Goal: Task Accomplishment & Management: Use online tool/utility

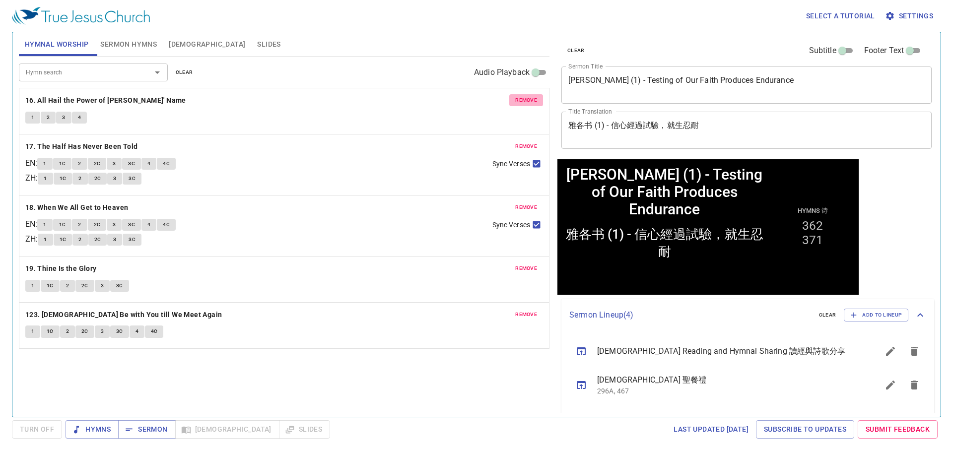
click at [514, 98] on button "remove" at bounding box center [526, 100] width 34 height 12
click at [514, 140] on button "remove" at bounding box center [526, 146] width 34 height 12
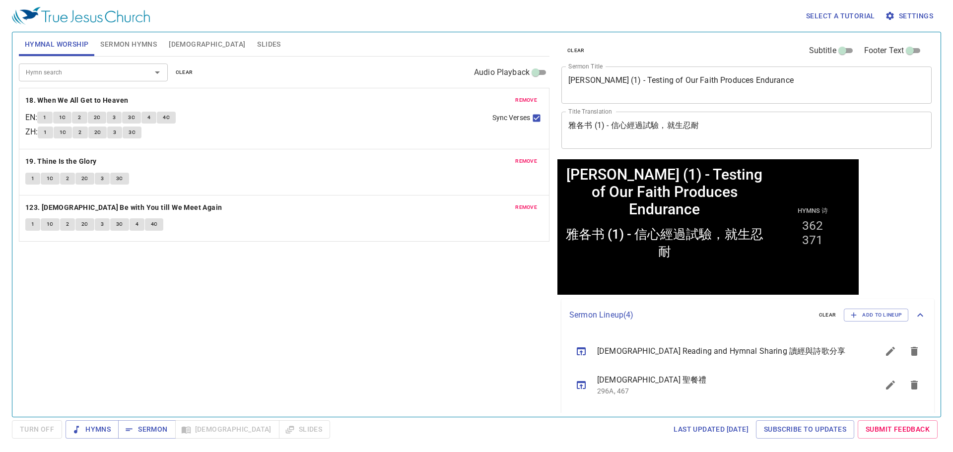
click at [509, 98] on p "18. When We All Get to Heaven" at bounding box center [284, 100] width 518 height 12
click at [514, 100] on button "remove" at bounding box center [526, 100] width 34 height 12
click at [514, 155] on button "remove" at bounding box center [526, 161] width 34 height 12
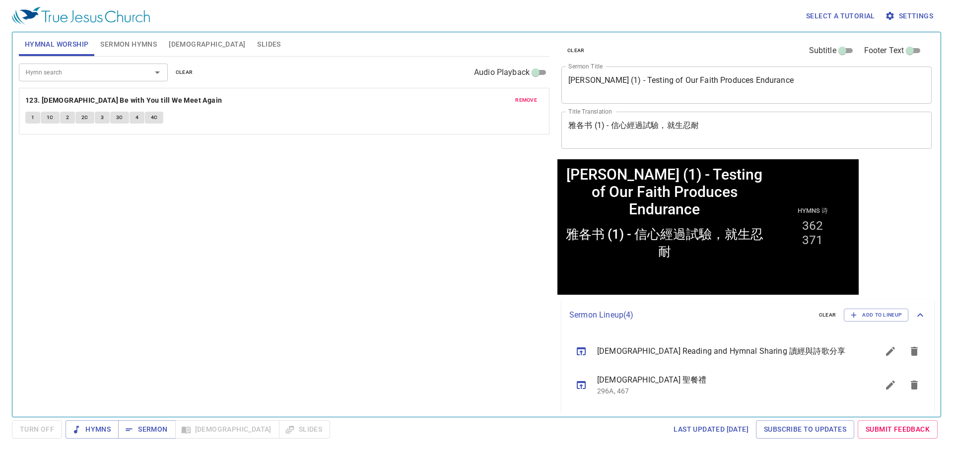
click at [514, 100] on button "remove" at bounding box center [526, 100] width 34 height 12
click at [85, 71] on input "Hymn search" at bounding box center [79, 72] width 114 height 11
click at [606, 91] on textarea "James (1) - Testing of Our Faith Produces Endurance" at bounding box center [746, 84] width 356 height 19
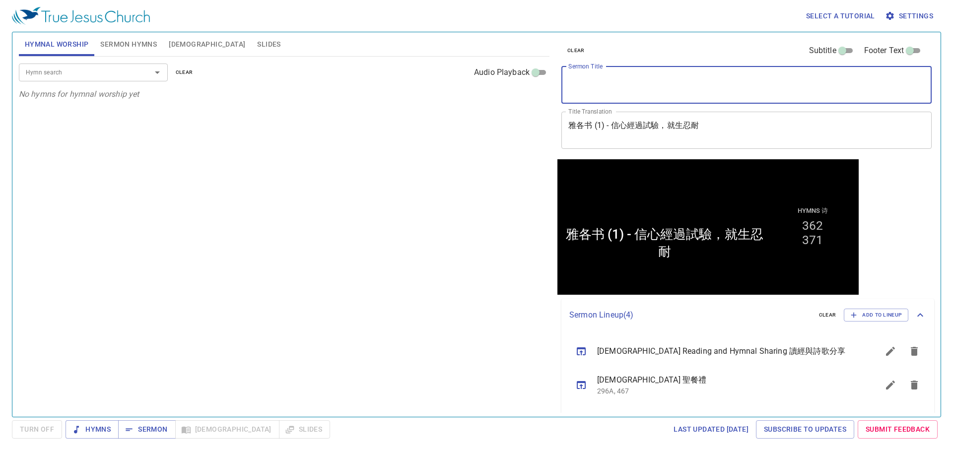
click at [611, 125] on textarea "雅各书 (1) - 信心經過試驗，就生忍耐" at bounding box center [746, 130] width 356 height 19
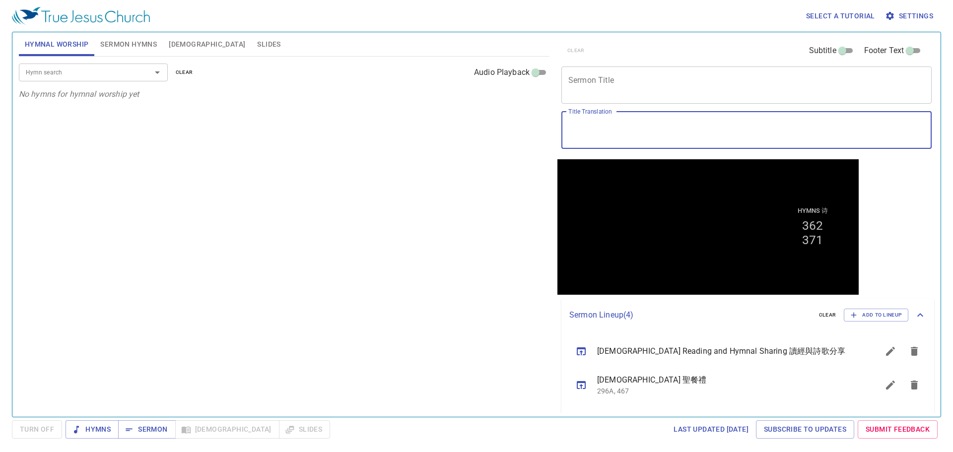
click at [118, 39] on span "Sermon Hymns" at bounding box center [128, 44] width 57 height 12
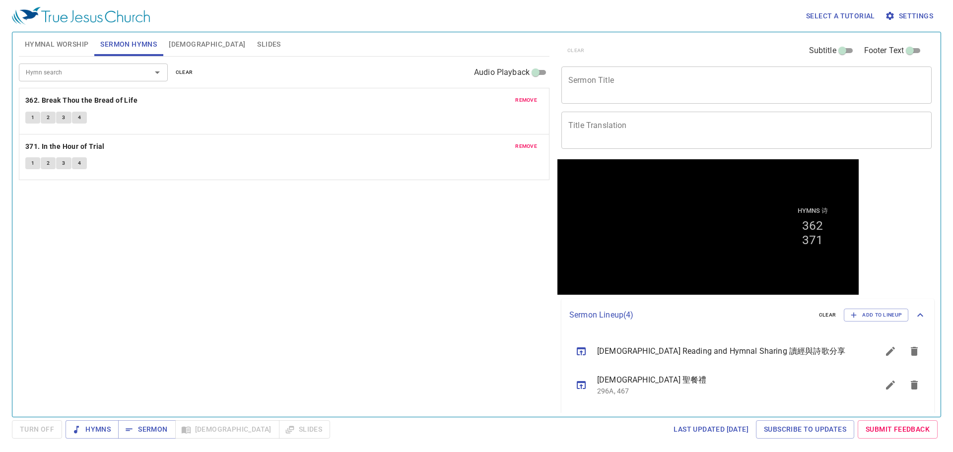
click at [535, 102] on span "remove" at bounding box center [526, 100] width 22 height 9
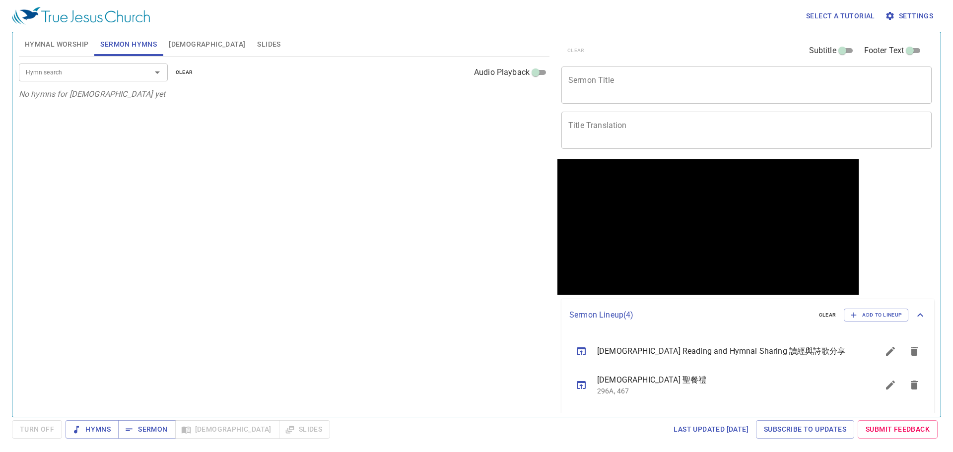
click at [134, 69] on input "Hymn search" at bounding box center [79, 72] width 114 height 11
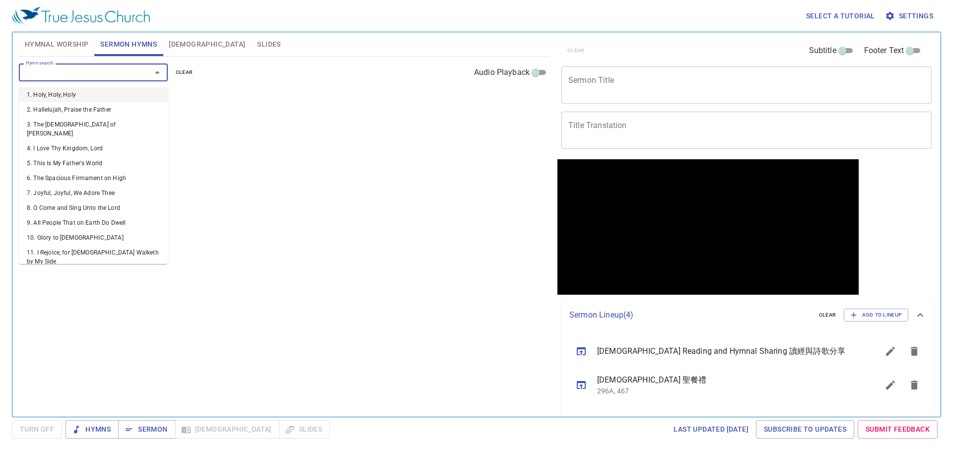
click at [216, 98] on p "No hymns for sermon yet" at bounding box center [284, 94] width 531 height 12
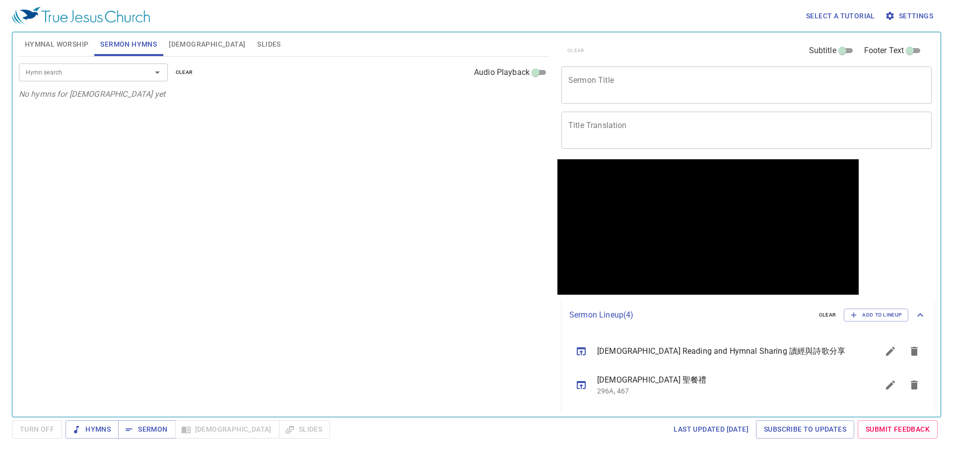
click at [121, 76] on input "Hymn search" at bounding box center [79, 72] width 114 height 11
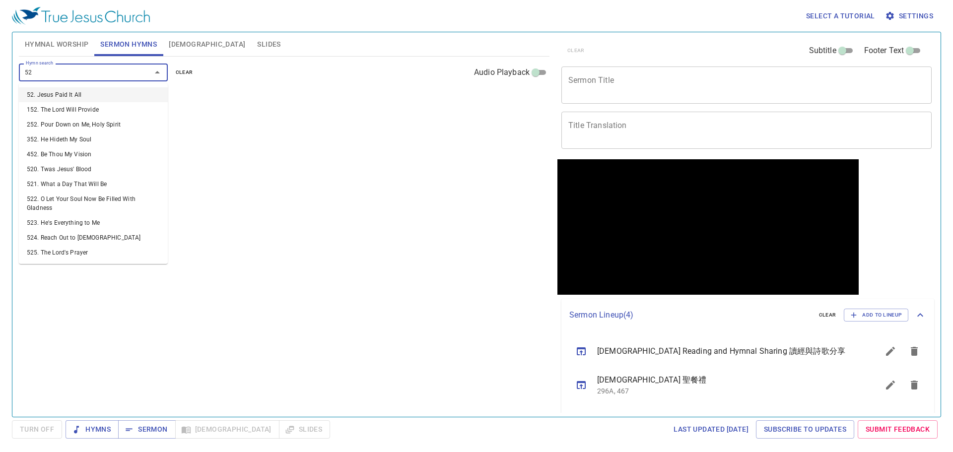
type input "520"
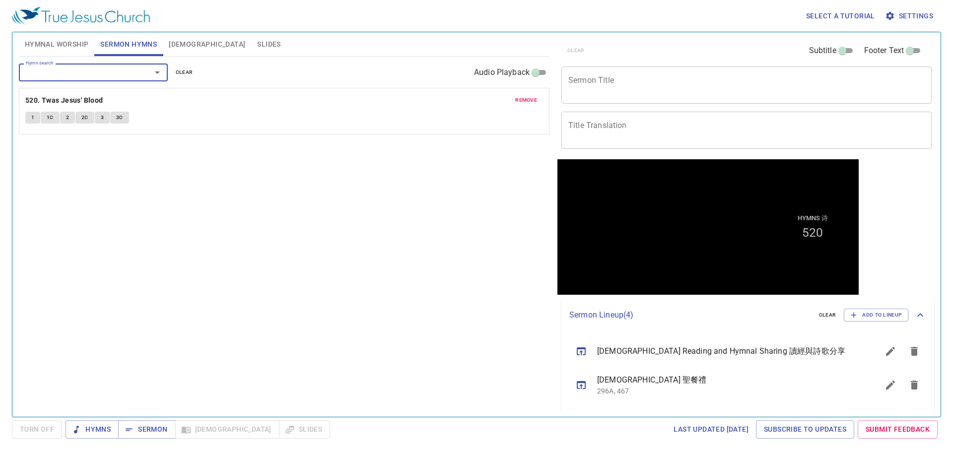
click at [519, 93] on div "remove 520. Twas Jesus' Blood 1 1C 2 2C 3 3C" at bounding box center [284, 111] width 530 height 46
click at [525, 95] on button "remove" at bounding box center [526, 100] width 34 height 12
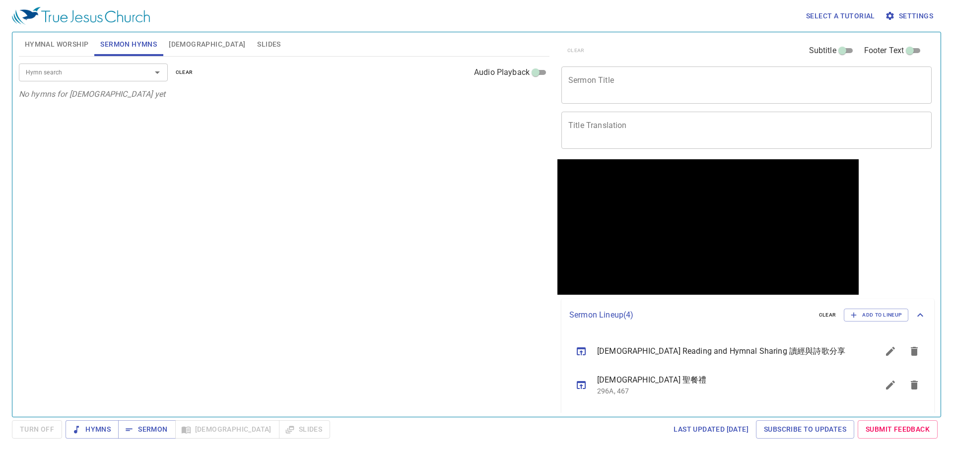
click at [100, 81] on div "Hymn search" at bounding box center [93, 72] width 149 height 17
type input "43"
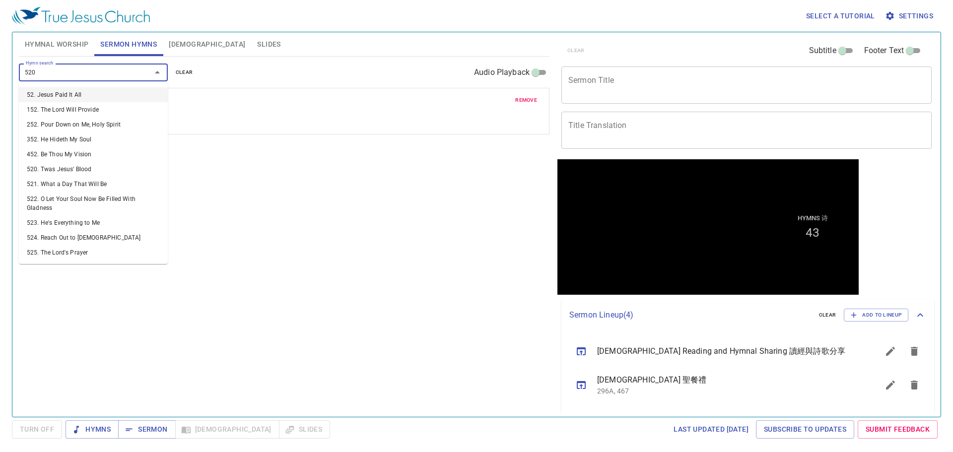
type input "520. Twas Jesus' Blood"
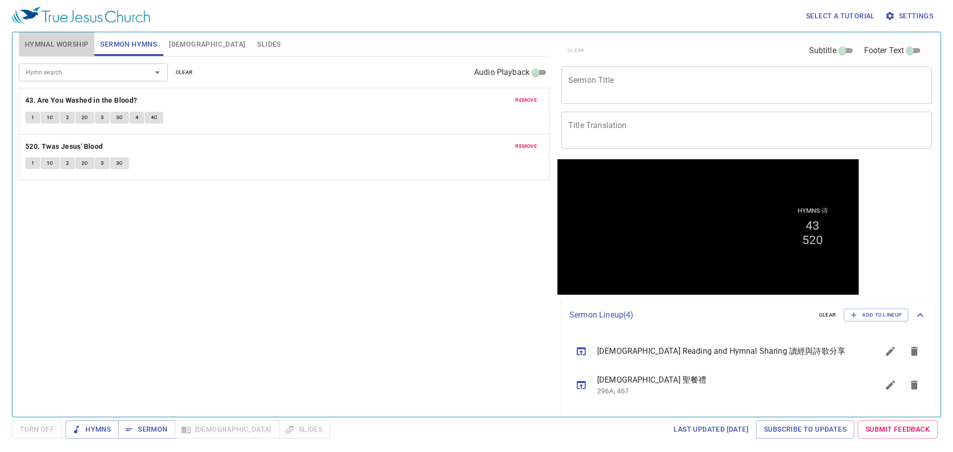
click at [69, 49] on span "Hymnal Worship" at bounding box center [57, 44] width 64 height 12
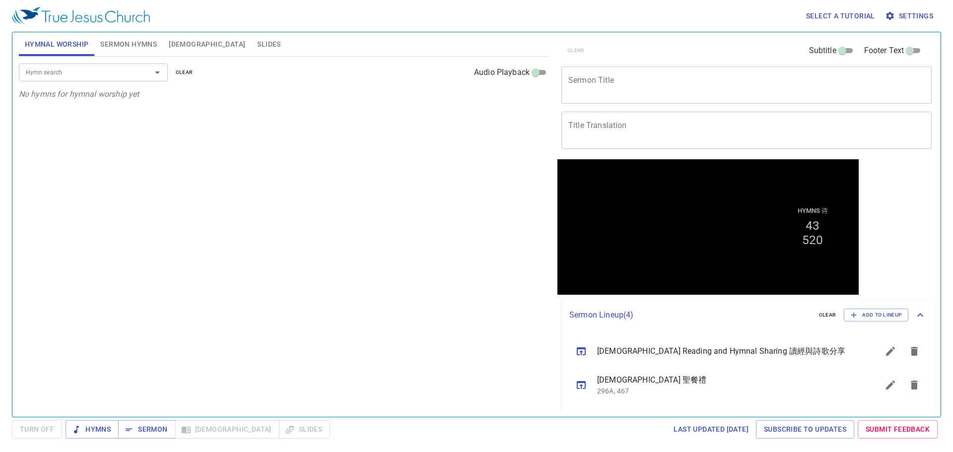
click at [112, 75] on input "Hymn search" at bounding box center [79, 72] width 114 height 11
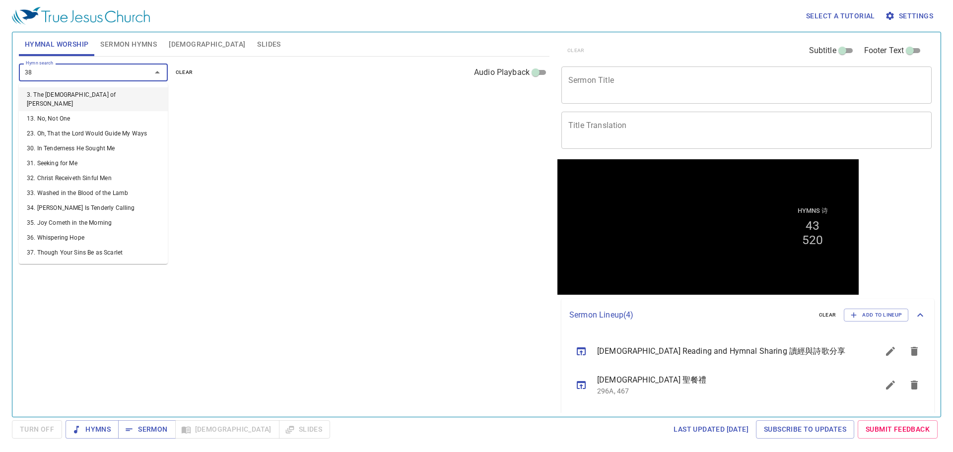
type input "382"
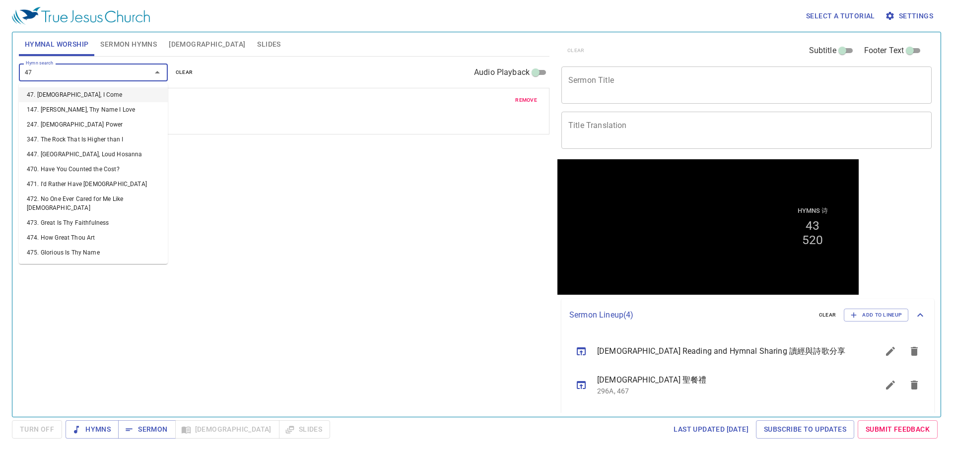
type input "473"
type input "476"
type input "471"
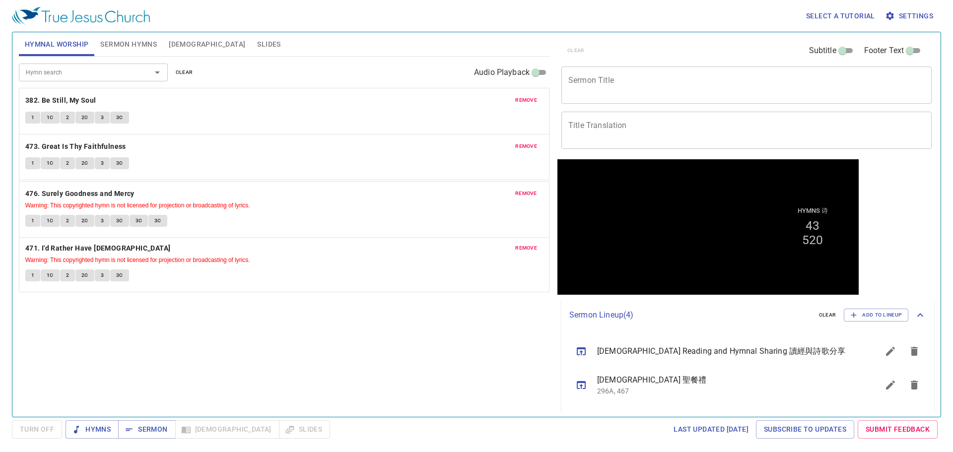
drag, startPoint x: 132, startPoint y: 191, endPoint x: 163, endPoint y: 192, distance: 30.8
click at [163, 192] on div "remove 382. Be Still, My Soul 1 1C 2 2C 3 3C remove 473. Great Is Thy Faithfuln…" at bounding box center [284, 208] width 531 height 57
click at [209, 315] on div "Hymn search Hymn search clear Audio Playback remove 382. Be Still, My Soul 1 1C…" at bounding box center [284, 233] width 531 height 352
click at [608, 80] on textarea "Sermon Title" at bounding box center [746, 84] width 356 height 19
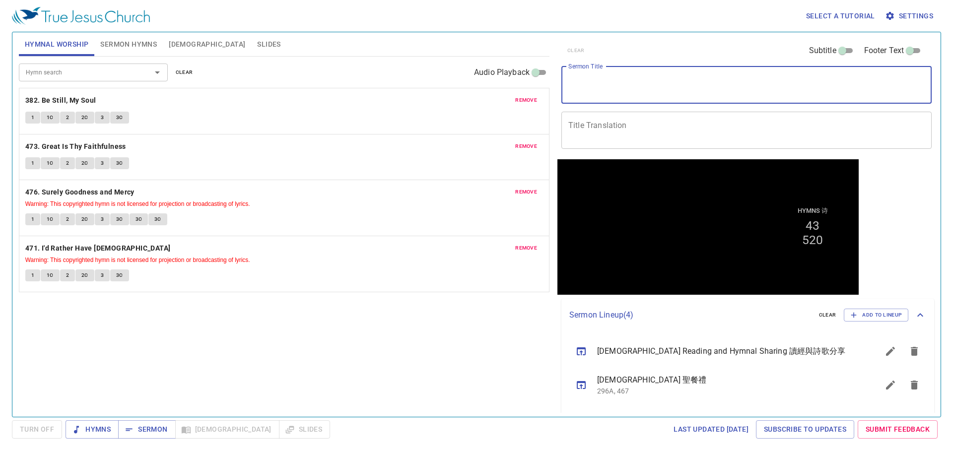
paste textarea "Baptism (3) 洗禮 (三"
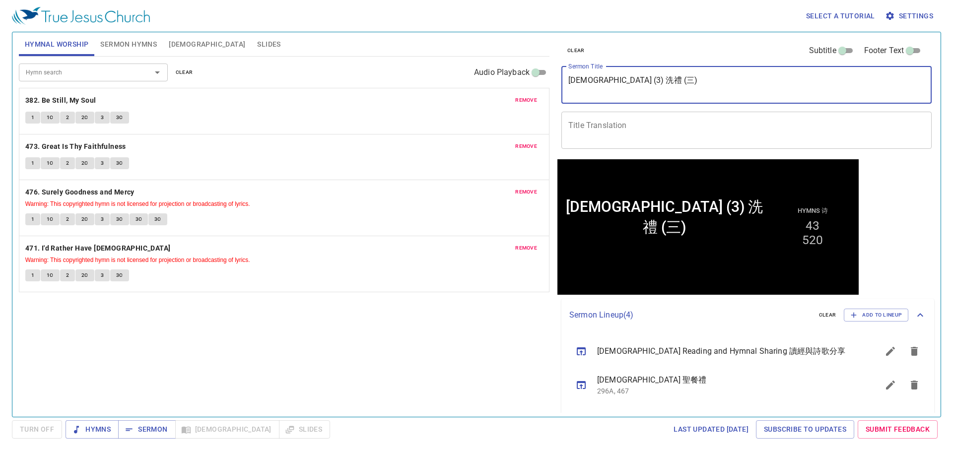
click at [613, 80] on textarea "Baptism (3) 洗禮 (三)" at bounding box center [746, 84] width 356 height 19
type textarea "[DEMOGRAPHIC_DATA] (3)"
click at [647, 125] on textarea "Title Translation" at bounding box center [746, 130] width 356 height 19
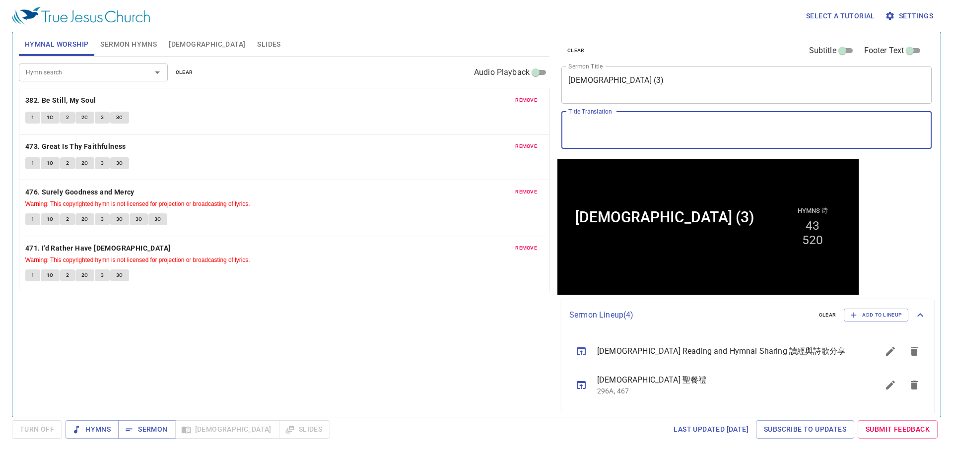
paste textarea "洗禮 (三)"
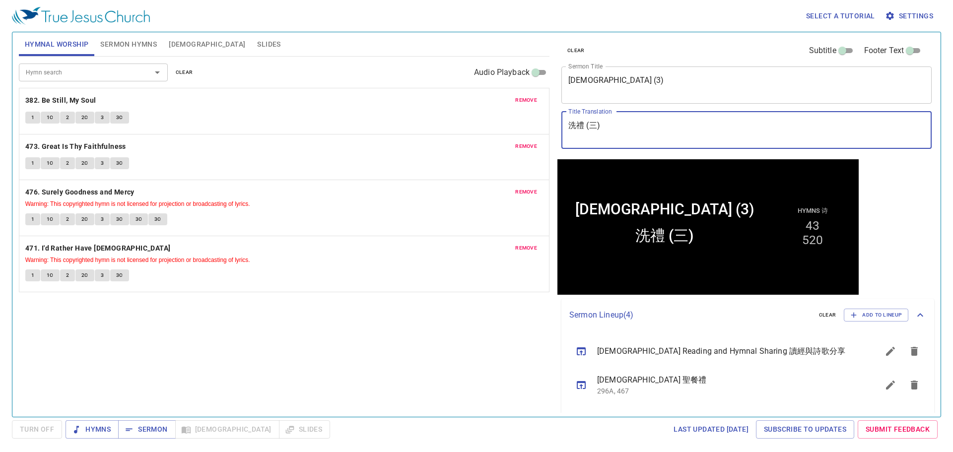
type textarea "洗禮 (三)"
click at [133, 429] on icon "button" at bounding box center [129, 430] width 10 height 10
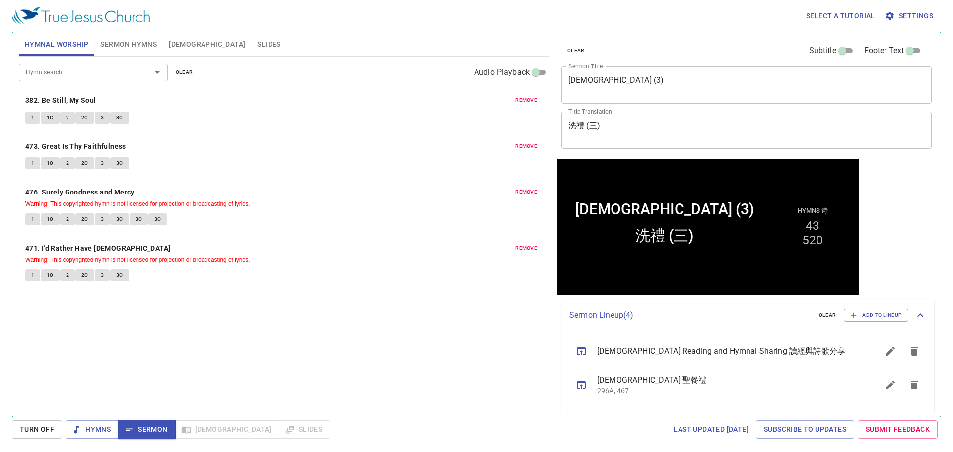
click at [34, 114] on span "1" at bounding box center [32, 117] width 3 height 9
click at [122, 319] on div "Hymn search Hymn search clear Audio Playback remove 382. Be Still, My Soul 1 1C…" at bounding box center [284, 233] width 531 height 352
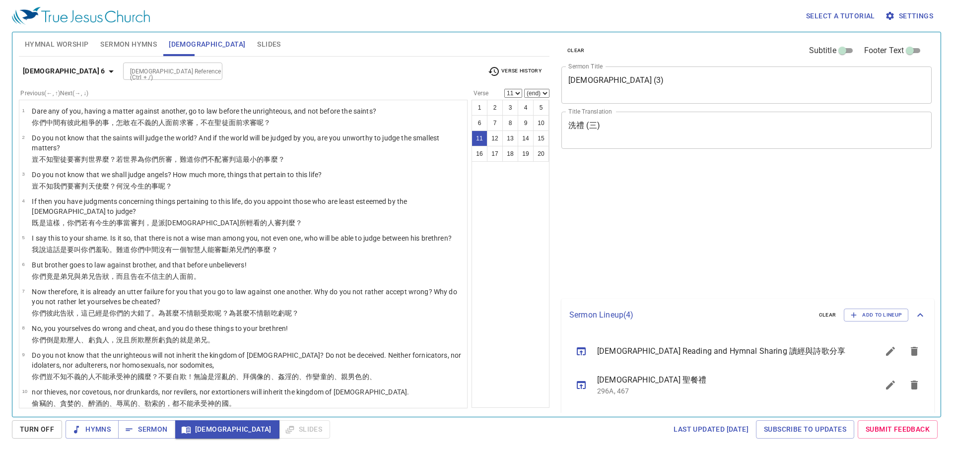
select select "11"
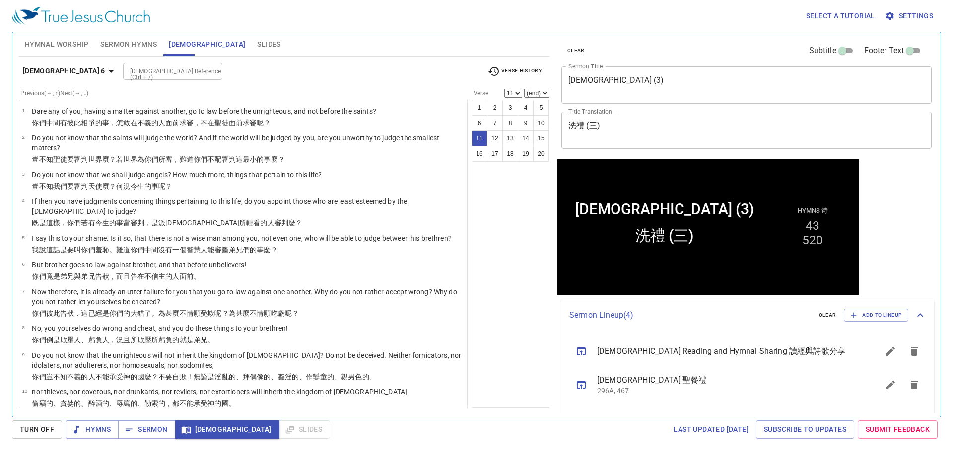
click at [367, 61] on div "Book Gen Ex Lev Num Deut Josh Judg Ruth 1 Sam 2 Sam 1 Kgs 2 Kgs 1 Chr 2 Chr Ezr…" at bounding box center [476, 226] width 953 height 452
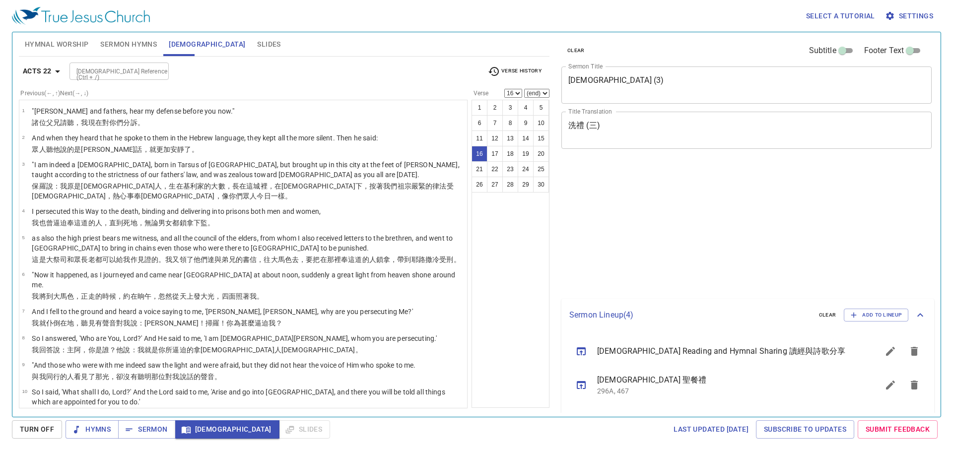
select select "16"
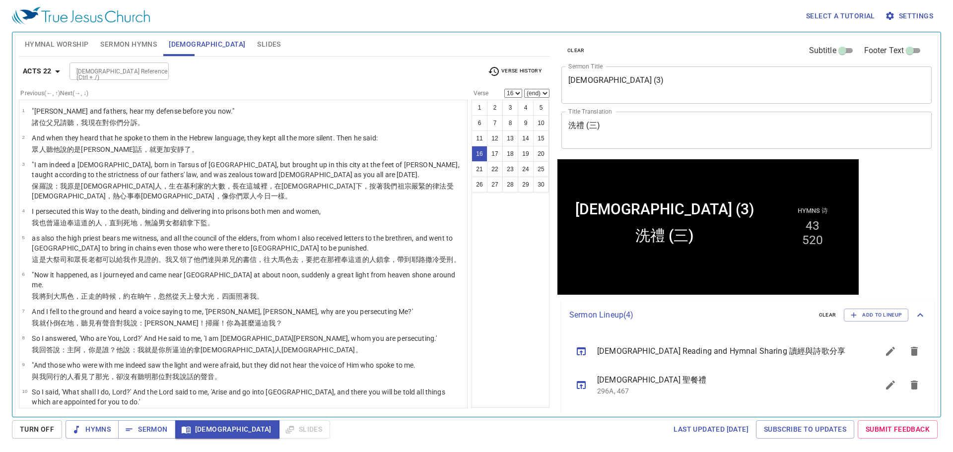
scroll to position [325, 0]
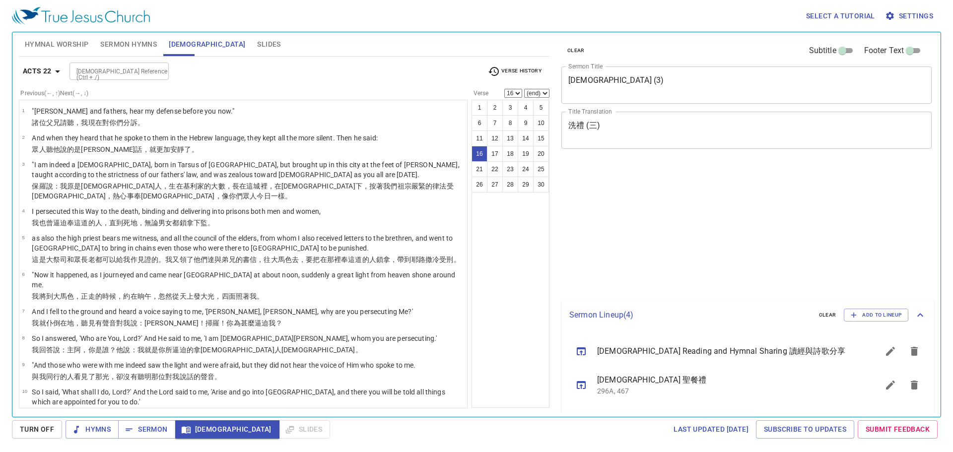
select select "16"
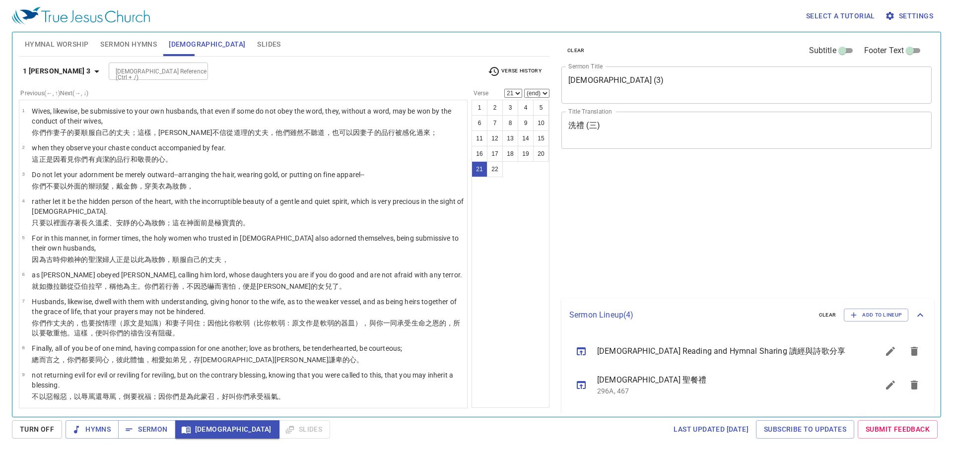
select select "21"
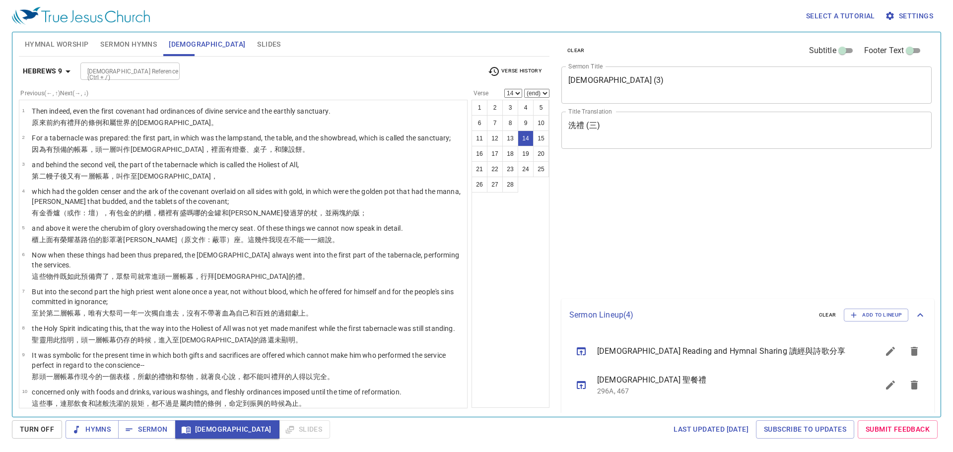
select select "14"
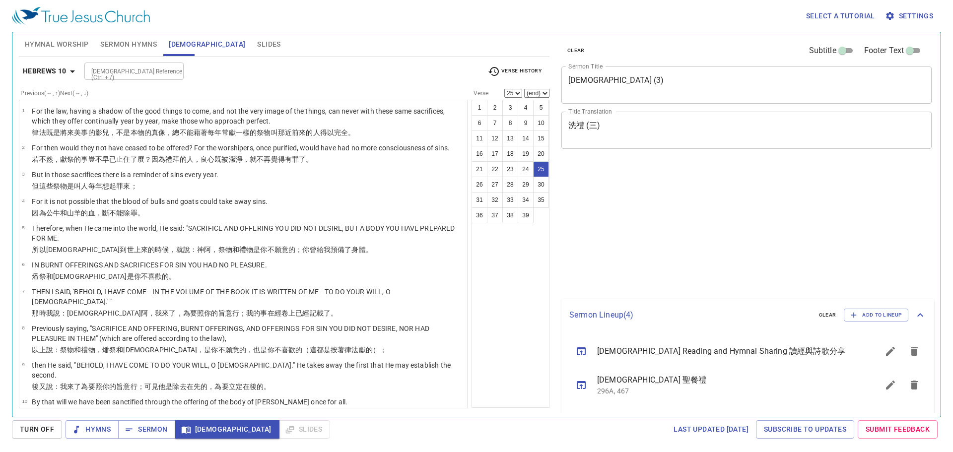
select select "25"
select select "21"
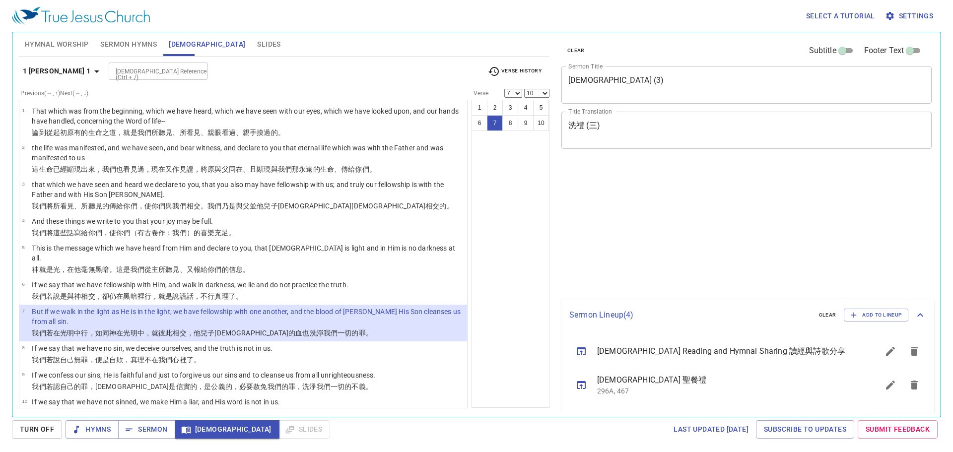
select select "7"
select select "10"
